Goal: Find specific page/section: Find specific page/section

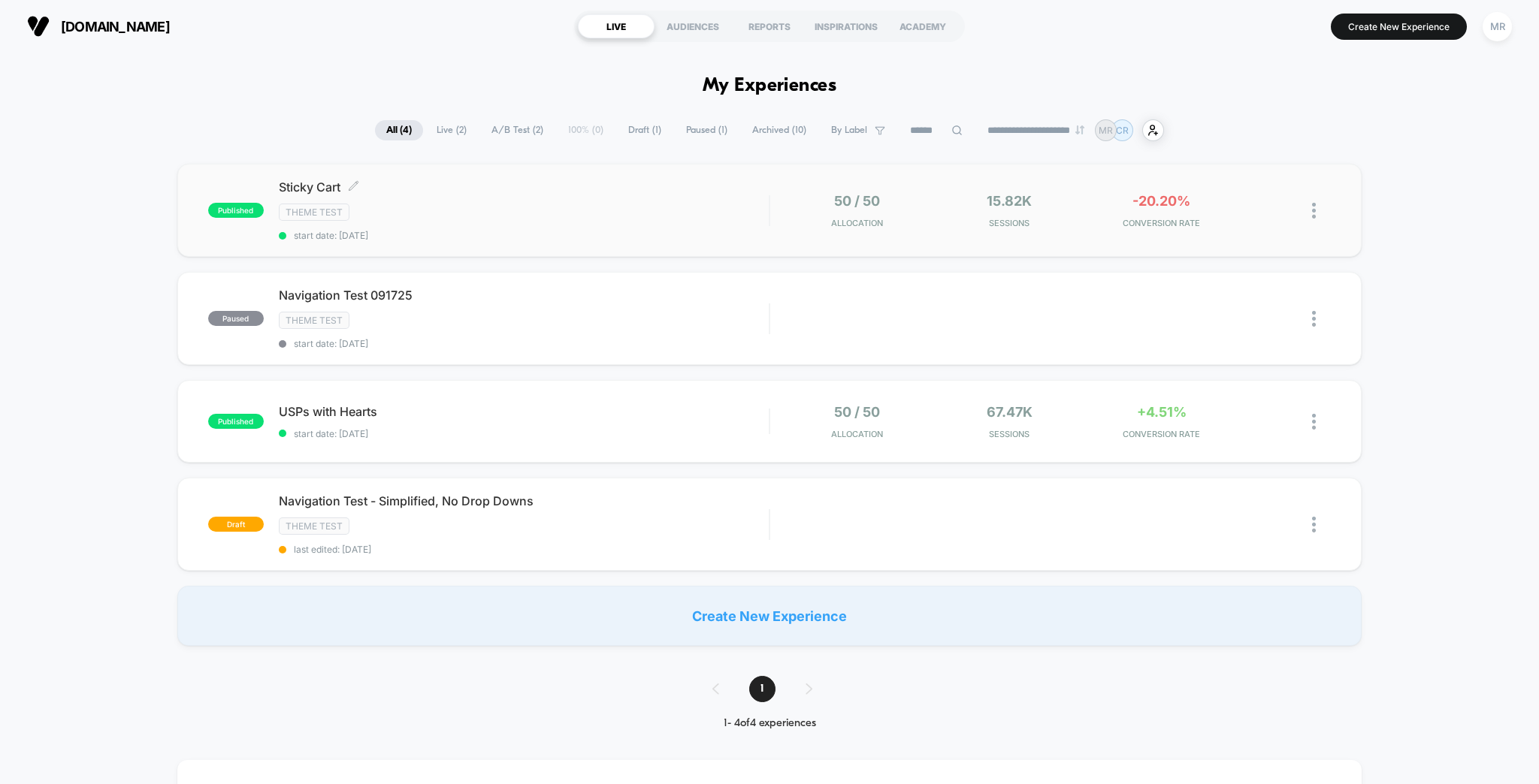
click at [450, 188] on div "Sticky Cart Click to edit experience details Click to edit experience details T…" at bounding box center [524, 209] width 490 height 61
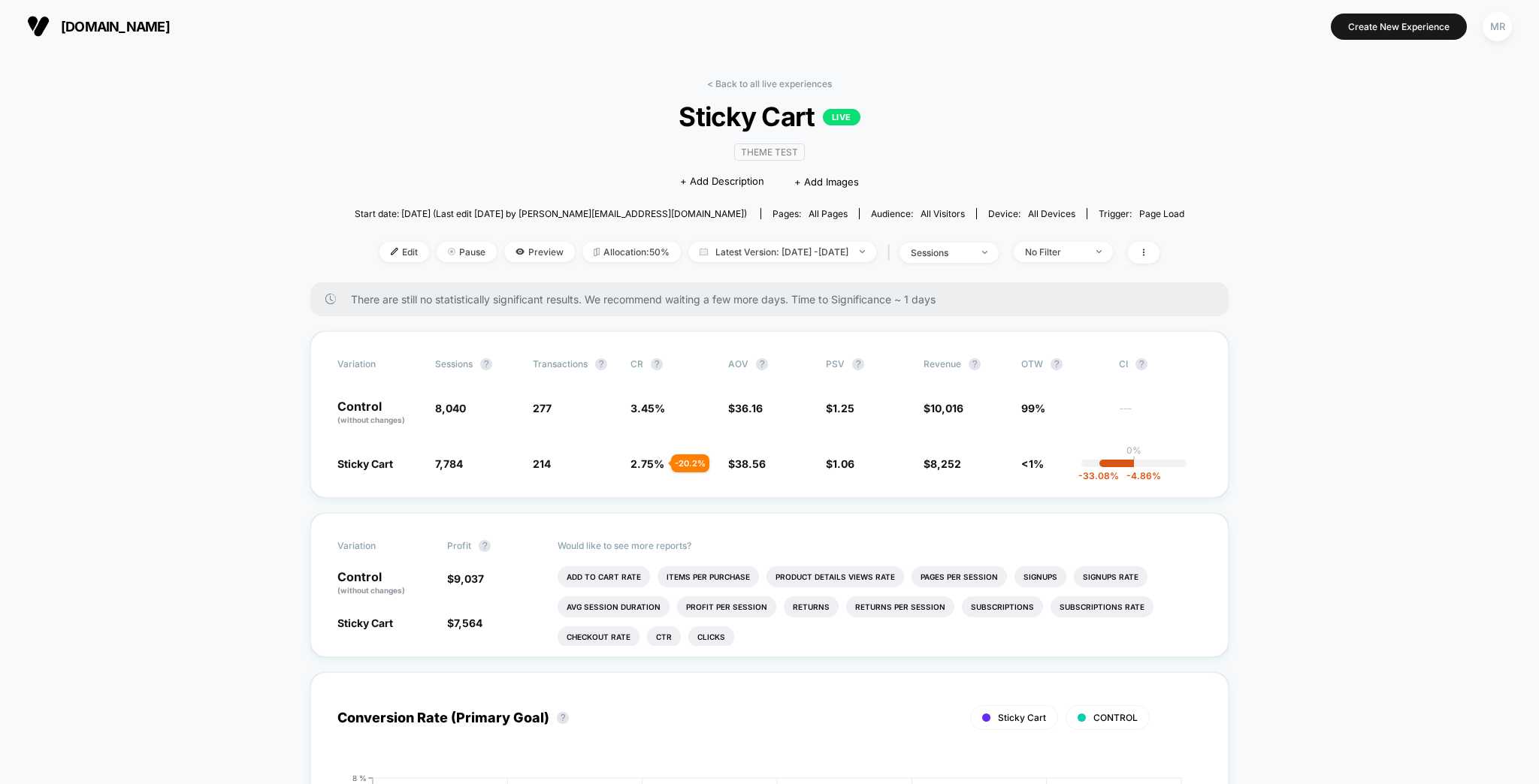
click at [762, 84] on div "< Back to all live experiences Sticky Cart LIVE Theme Test Click to edit experi…" at bounding box center [770, 179] width 830 height 204
click at [768, 78] on link "< Back to all live experiences" at bounding box center [770, 83] width 124 height 11
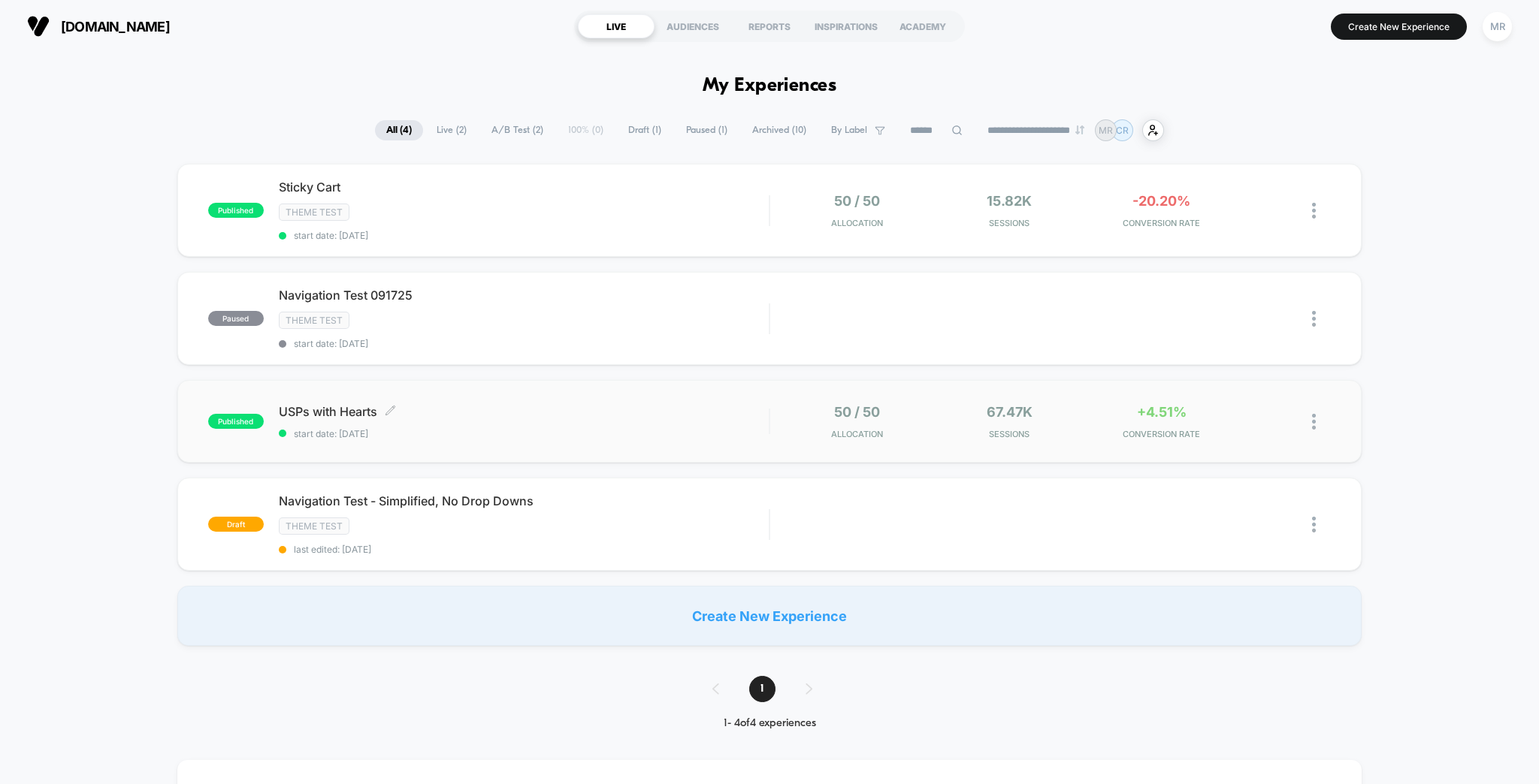
click at [438, 404] on span "USPs with Hearts Click to edit experience details" at bounding box center [524, 412] width 490 height 15
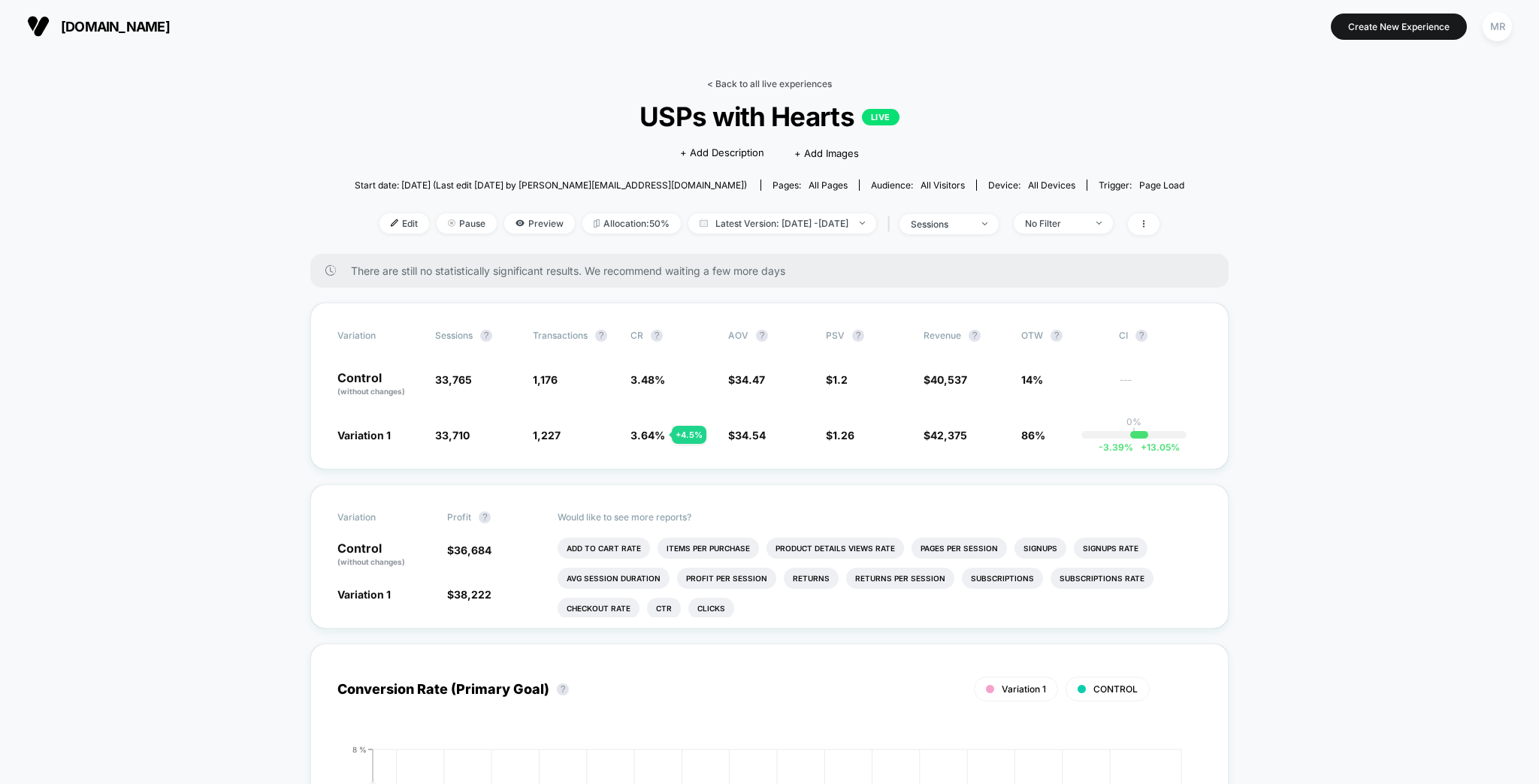
click at [750, 81] on link "< Back to all live experiences" at bounding box center [770, 83] width 124 height 11
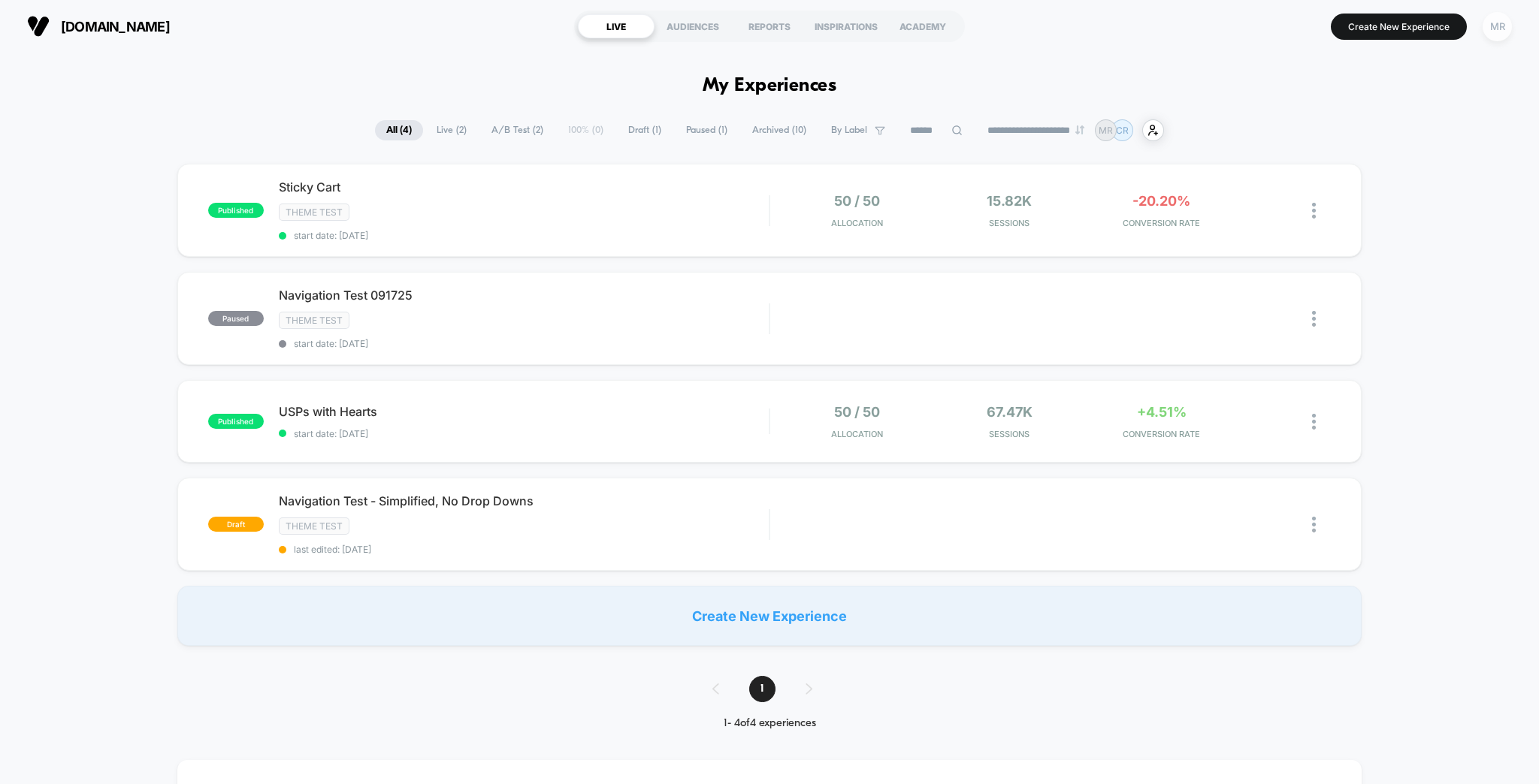
click at [1508, 29] on div "MR" at bounding box center [1497, 27] width 29 height 29
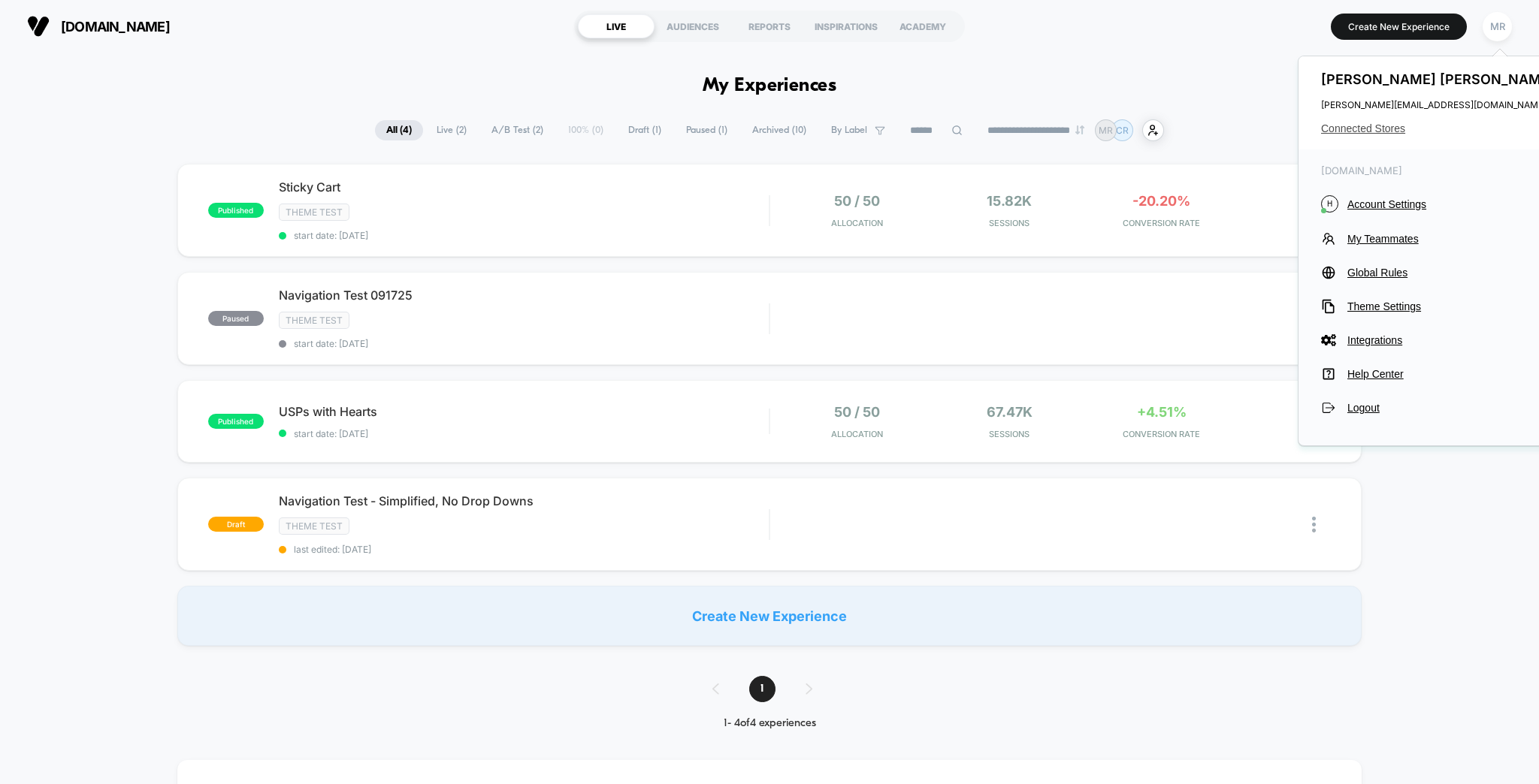
click at [1385, 123] on span "Connected Stores" at bounding box center [1440, 128] width 238 height 12
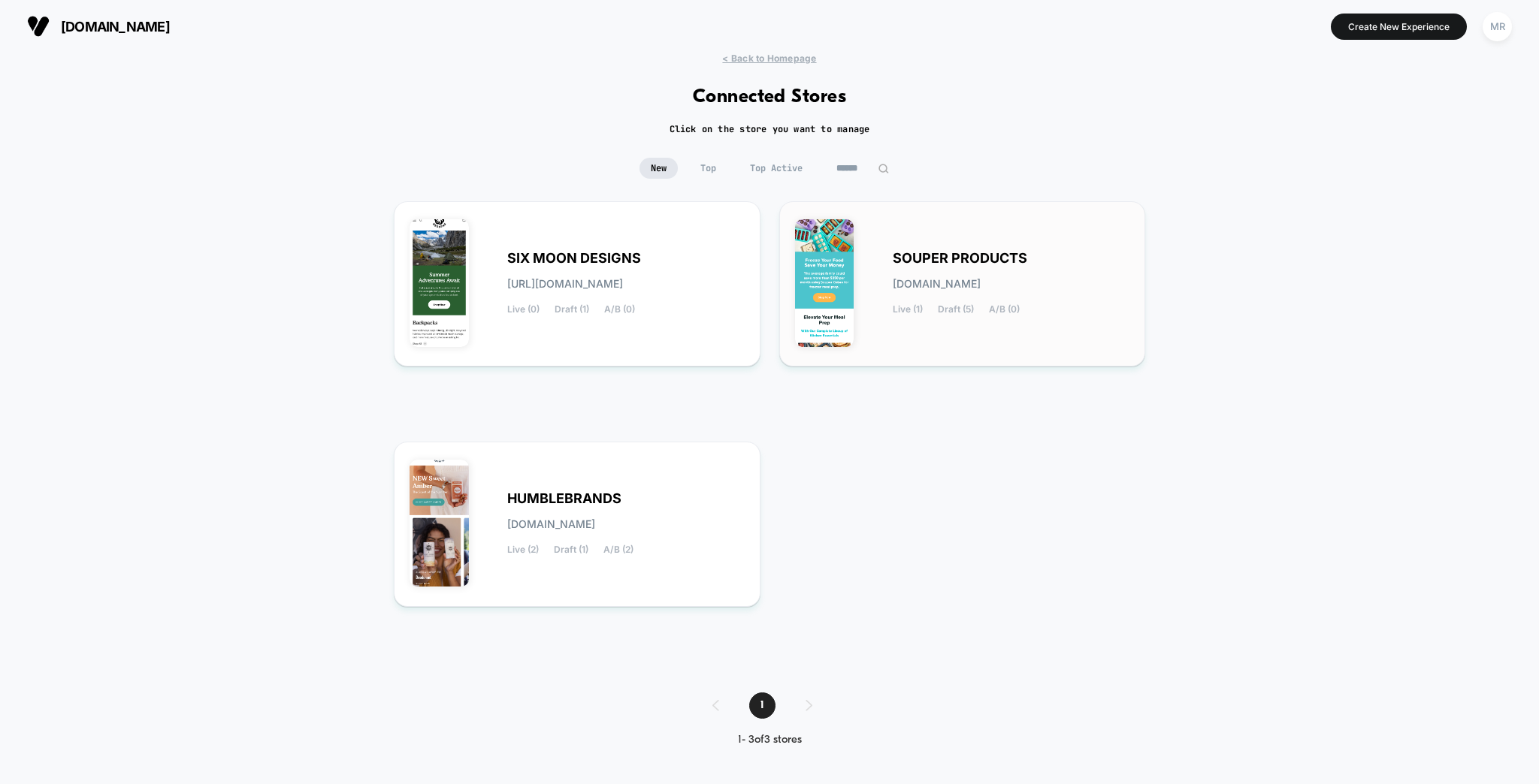
click at [942, 253] on span "SOUPER PRODUCTS" at bounding box center [960, 258] width 135 height 10
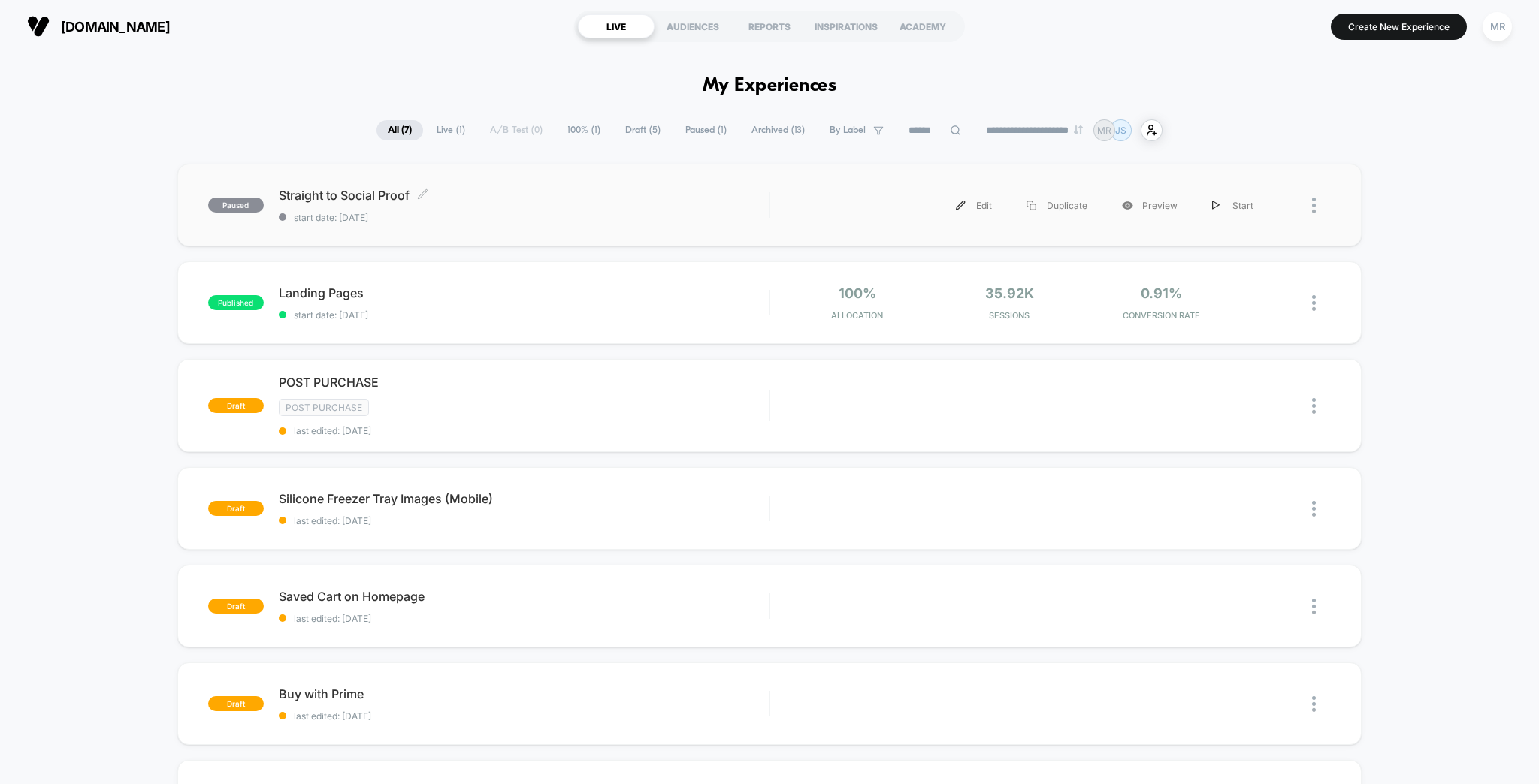
click at [643, 194] on div "Straight to Social Proof Click to edit experience details Click to edit experie…" at bounding box center [524, 205] width 490 height 36
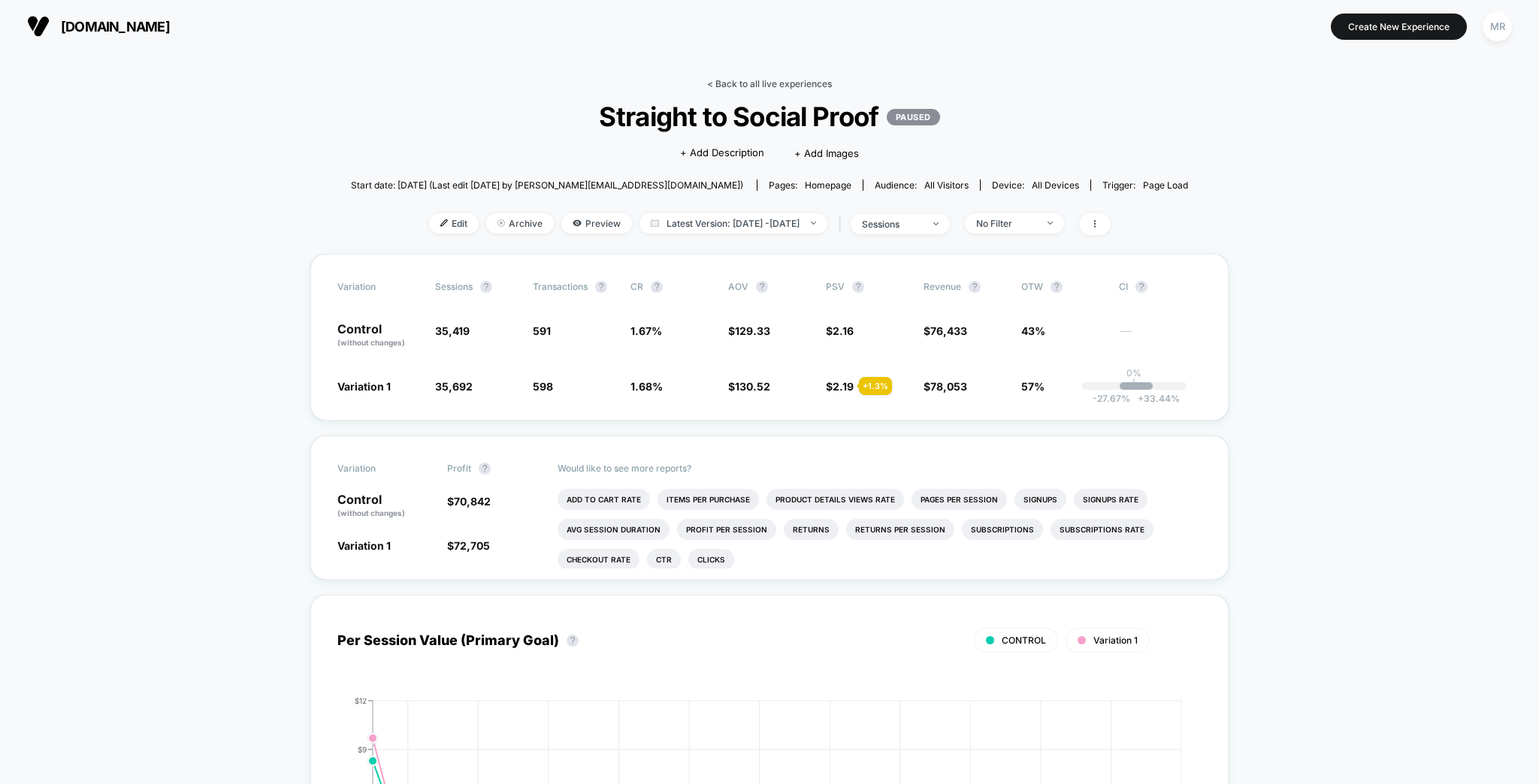
click at [786, 82] on link "< Back to all live experiences" at bounding box center [770, 83] width 124 height 11
